Goal: Information Seeking & Learning: Learn about a topic

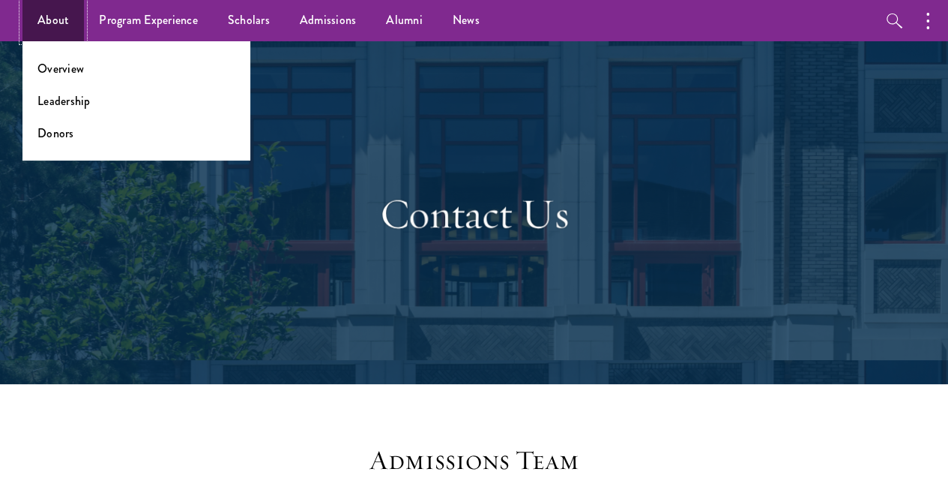
click at [63, 29] on link "About" at bounding box center [52, 20] width 61 height 41
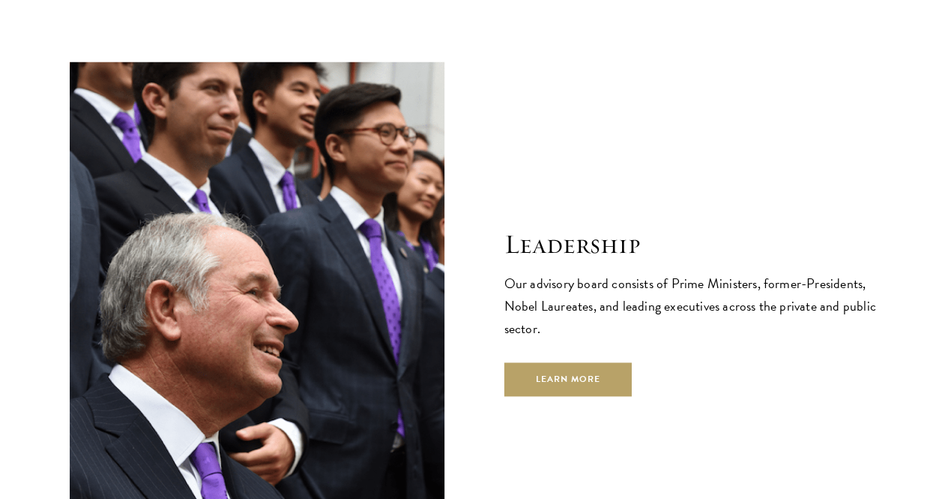
scroll to position [5398, 0]
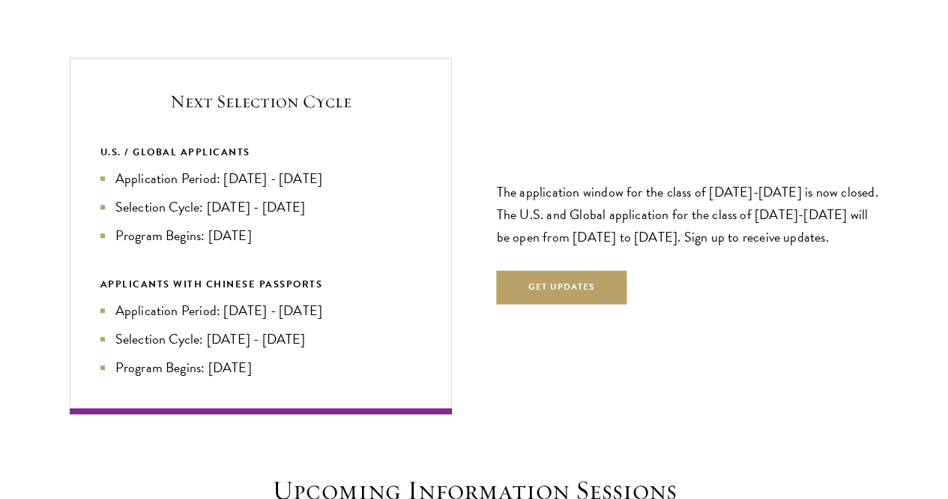
scroll to position [3149, 0]
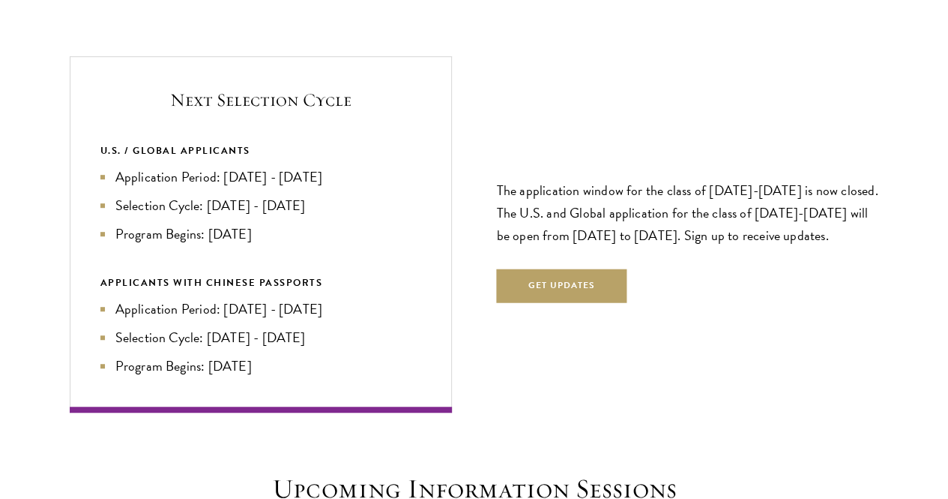
drag, startPoint x: 304, startPoint y: 94, endPoint x: 310, endPoint y: 111, distance: 18.0
click at [310, 166] on li "Application Period: [DATE] - [DATE]" at bounding box center [260, 176] width 321 height 21
click at [313, 166] on li "Application Period: [DATE] - [DATE]" at bounding box center [260, 176] width 321 height 21
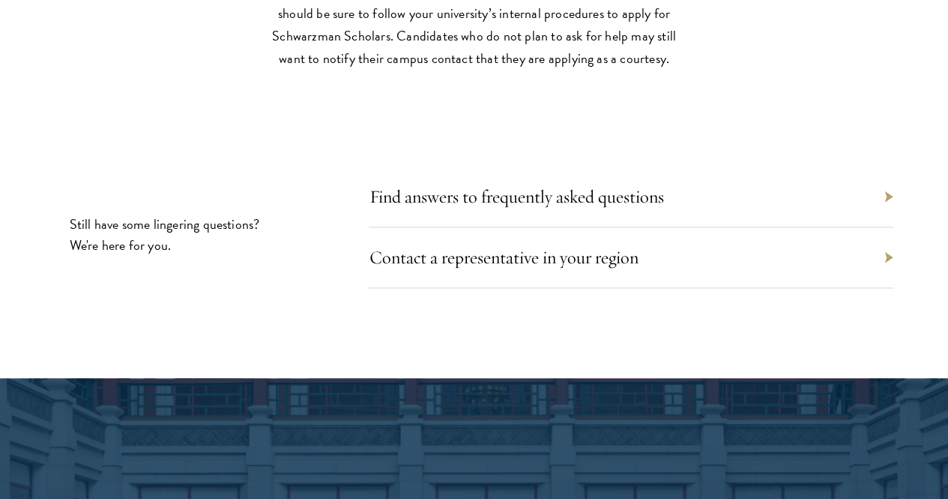
scroll to position [6523, 0]
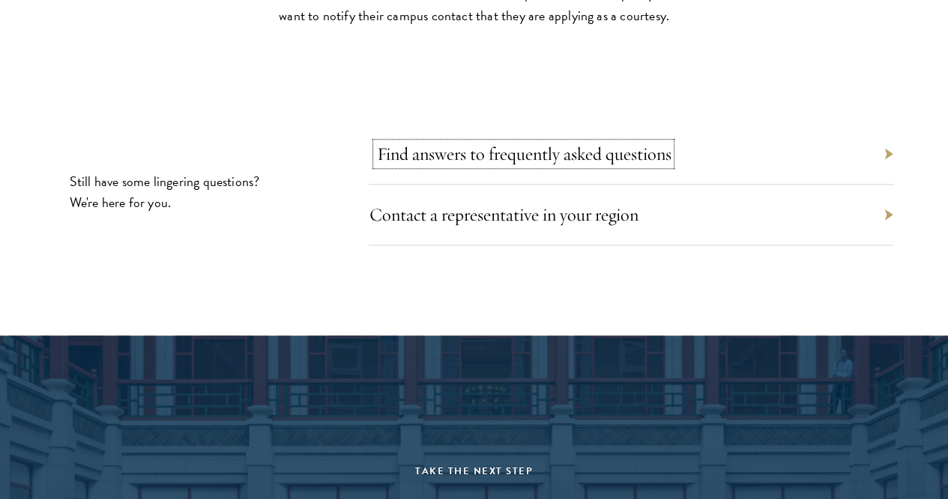
click at [550, 165] on link "Find answers to frequently asked questions" at bounding box center [523, 153] width 295 height 22
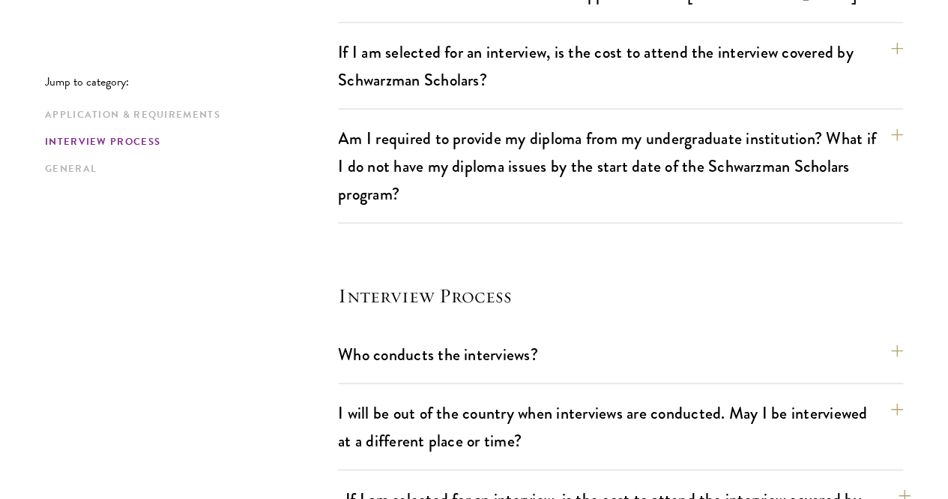
scroll to position [1724, 0]
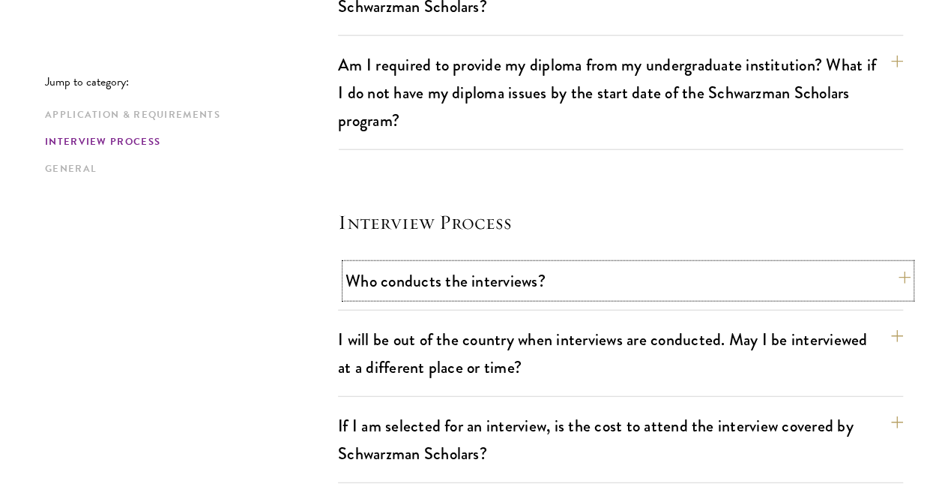
click at [469, 264] on button "Who conducts the interviews?" at bounding box center [628, 281] width 565 height 34
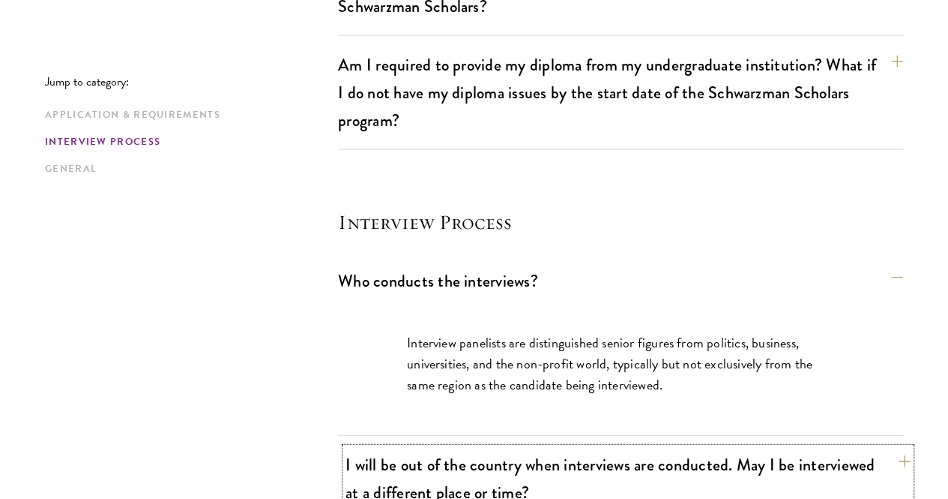
click at [514, 448] on button "I will be out of the country when interviews are conducted. May I be interviewe…" at bounding box center [628, 478] width 565 height 61
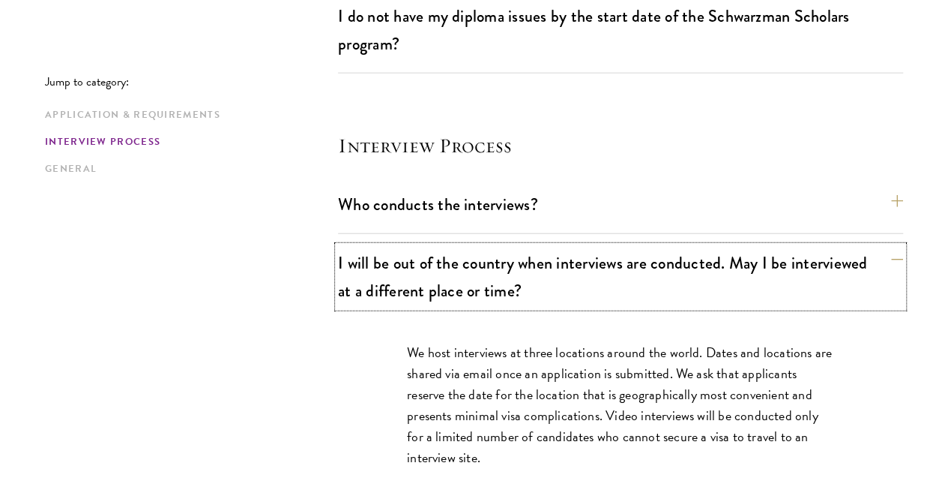
scroll to position [1874, 0]
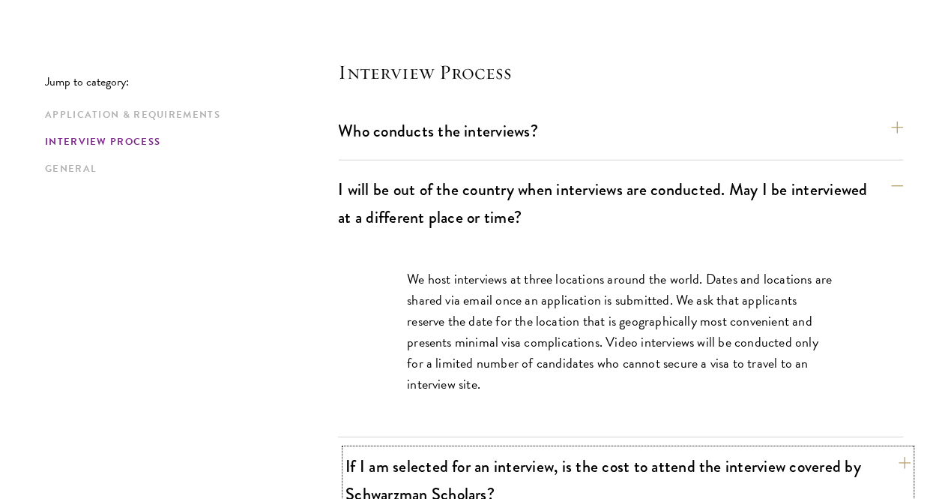
click at [575, 449] on button "If I am selected for an interview, is the cost to attend the interview covered …" at bounding box center [628, 479] width 565 height 61
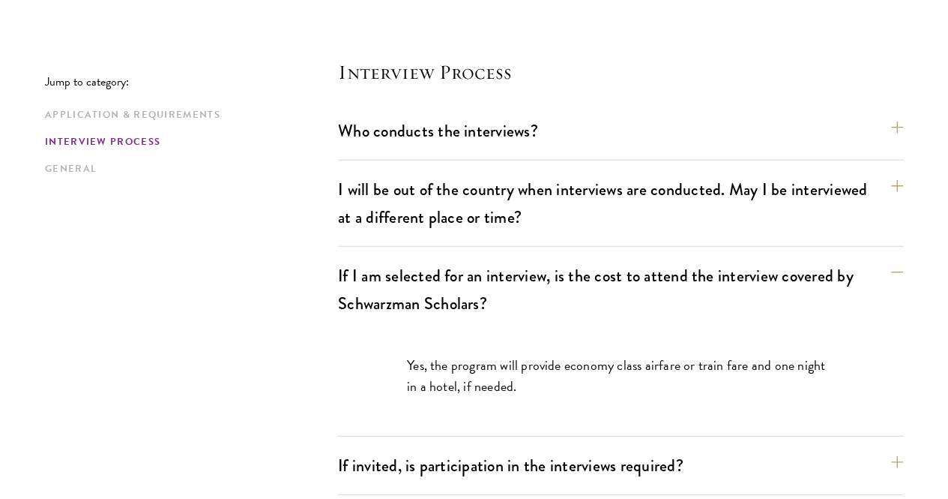
click at [525, 448] on div "If invited, is participation in the interviews required? The in-person intervie…" at bounding box center [620, 471] width 565 height 46
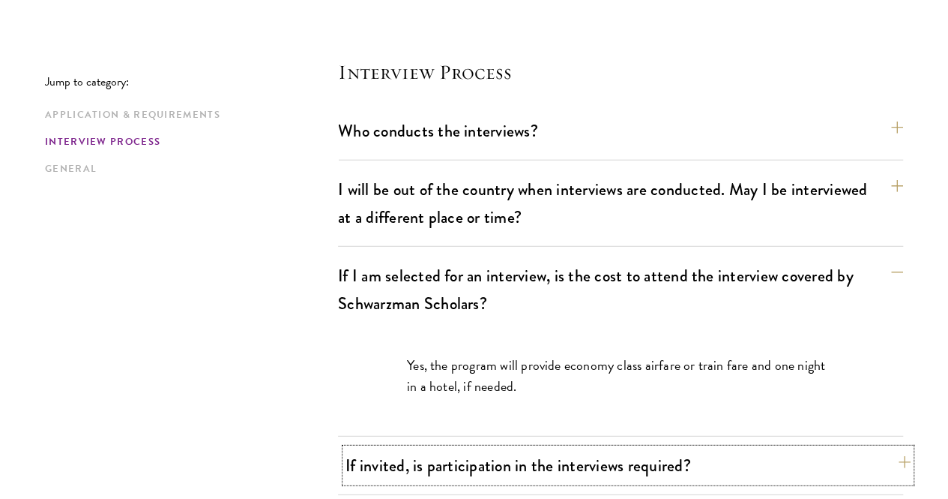
click at [465, 448] on button "If invited, is participation in the interviews required?" at bounding box center [628, 465] width 565 height 34
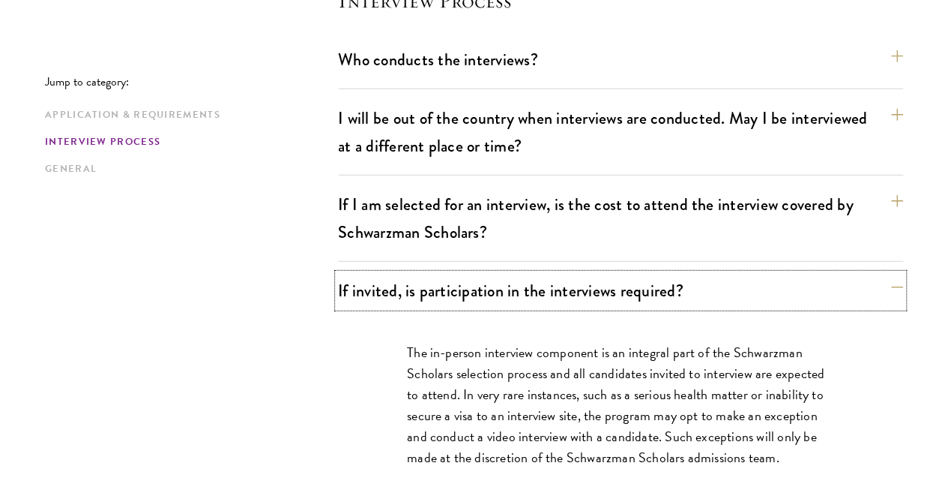
scroll to position [2024, 0]
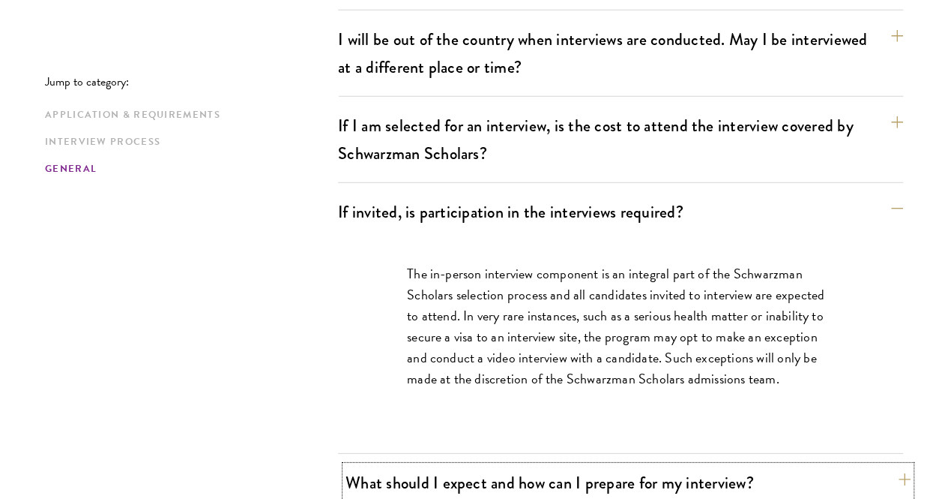
click at [553, 466] on button "What should I expect and how can I prepare for my interview?" at bounding box center [628, 483] width 565 height 34
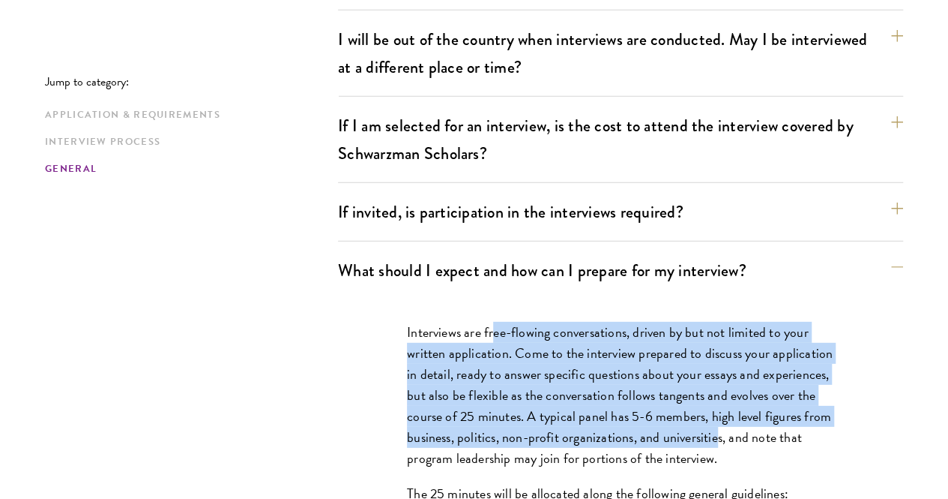
drag, startPoint x: 491, startPoint y: 166, endPoint x: 562, endPoint y: 304, distance: 154.9
click at [562, 322] on p "Interviews are free-flowing conversations, driven by but not limited to your wr…" at bounding box center [620, 396] width 427 height 148
click at [543, 322] on p "Interviews are free-flowing conversations, driven by but not limited to your wr…" at bounding box center [620, 396] width 427 height 148
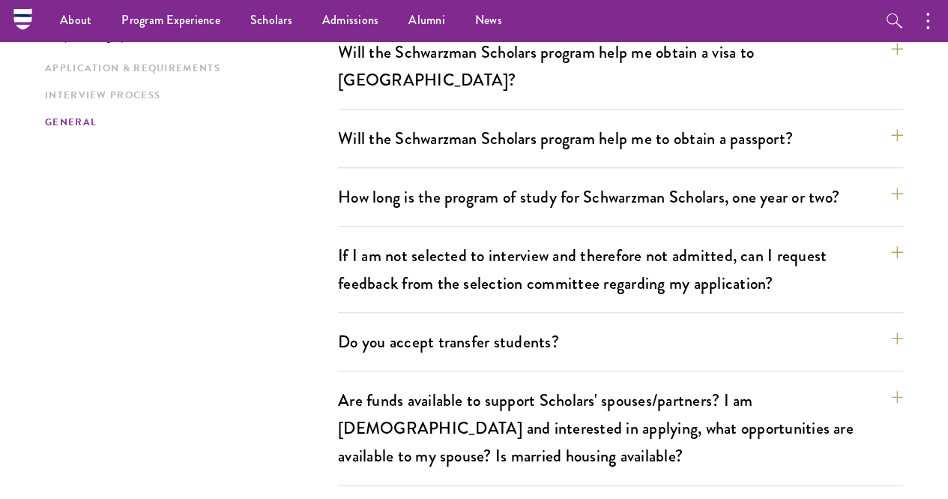
scroll to position [3224, 0]
